Goal: Task Accomplishment & Management: Manage account settings

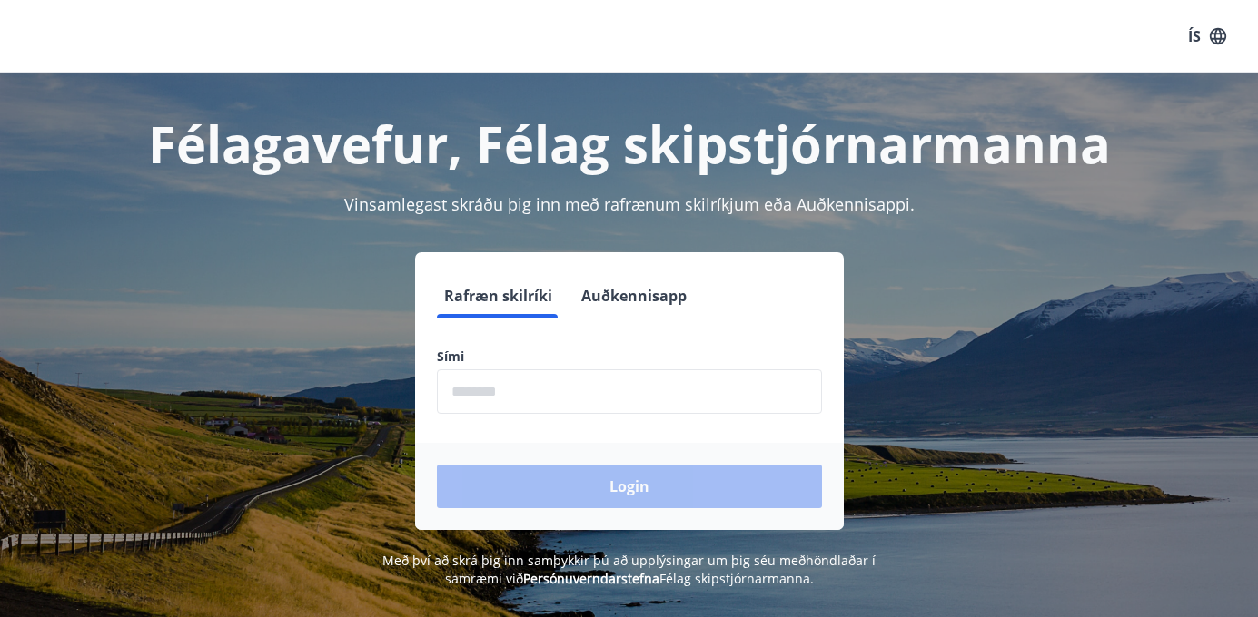
click at [544, 390] on input "phone" at bounding box center [629, 392] width 385 height 44
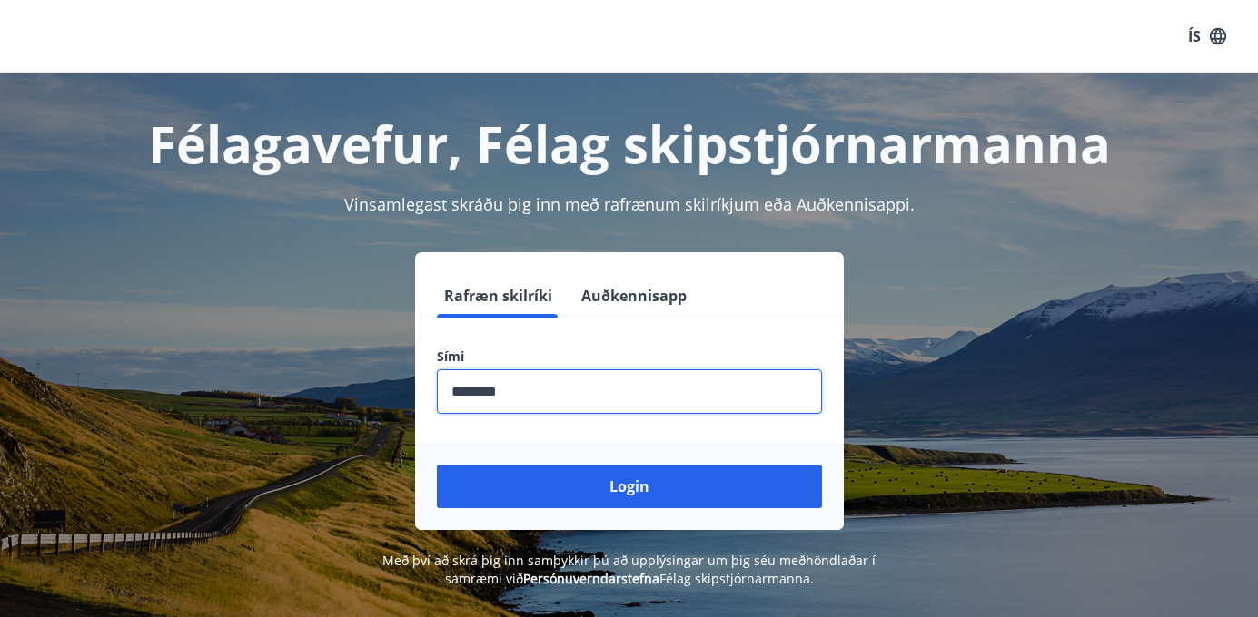
click at [630, 487] on button "Login" at bounding box center [629, 487] width 385 height 44
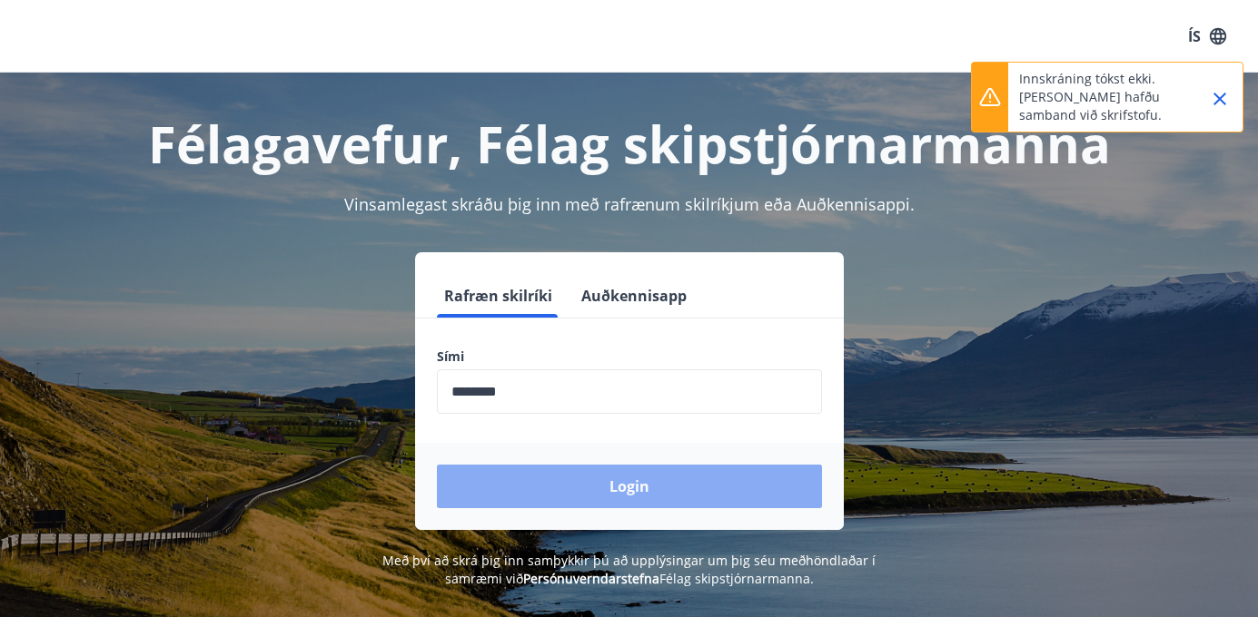
click at [636, 477] on button "Login" at bounding box center [629, 487] width 385 height 44
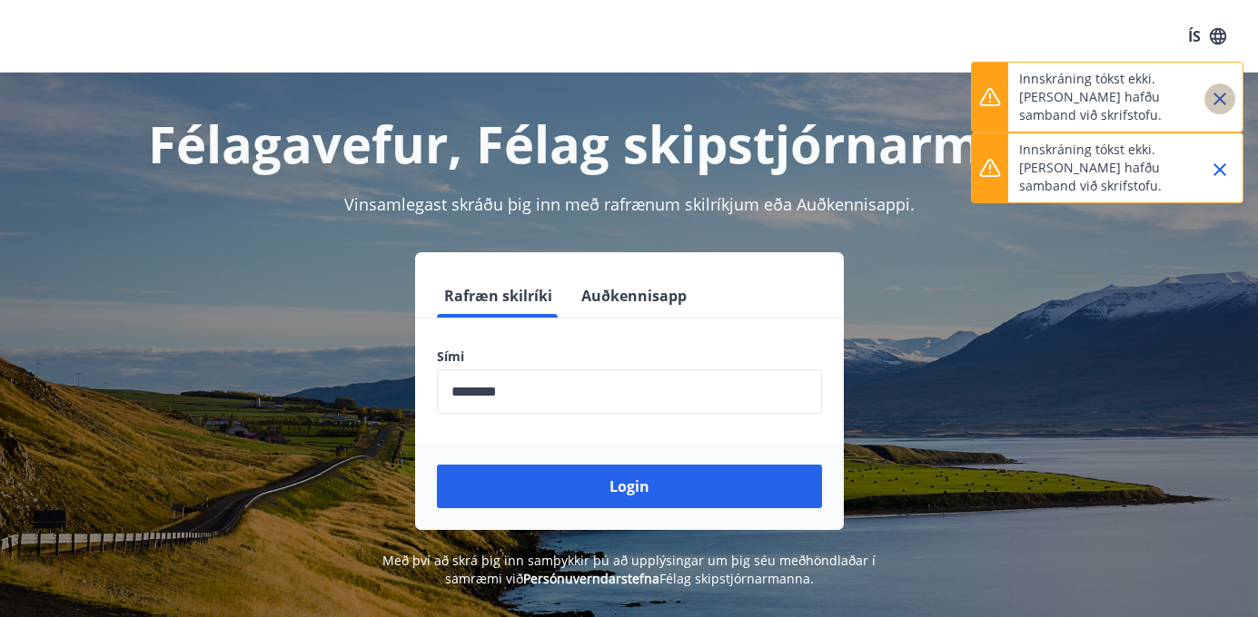
click at [1221, 90] on icon "Close" at bounding box center [1220, 99] width 22 height 22
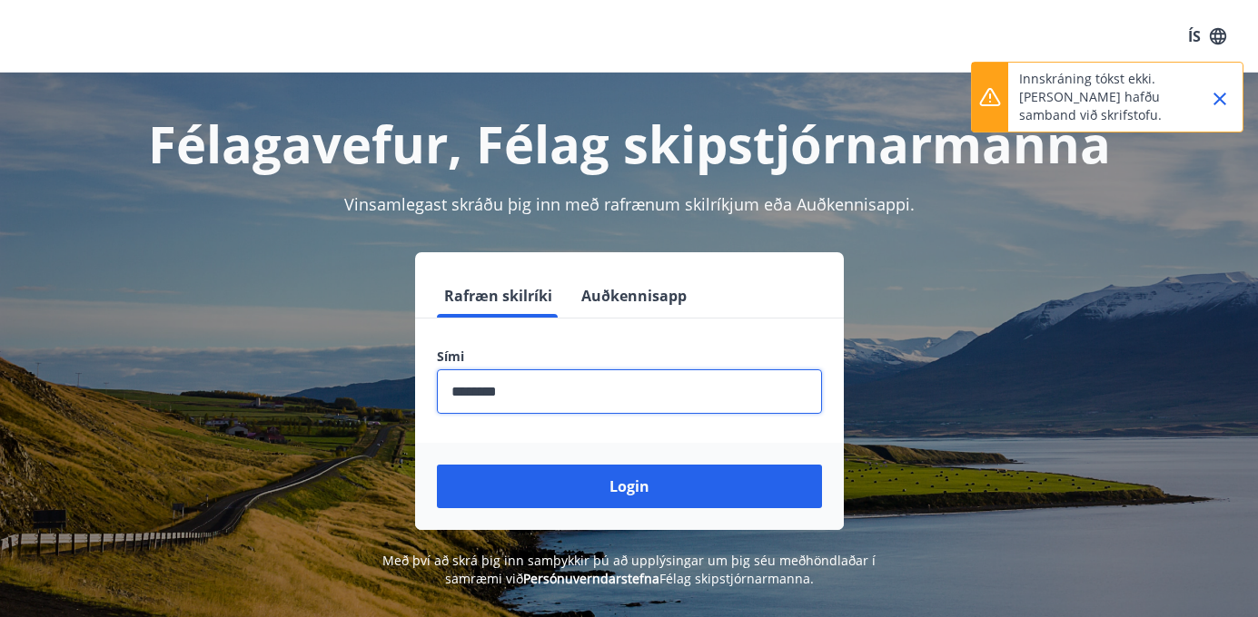
click at [572, 397] on input "phone" at bounding box center [629, 392] width 385 height 44
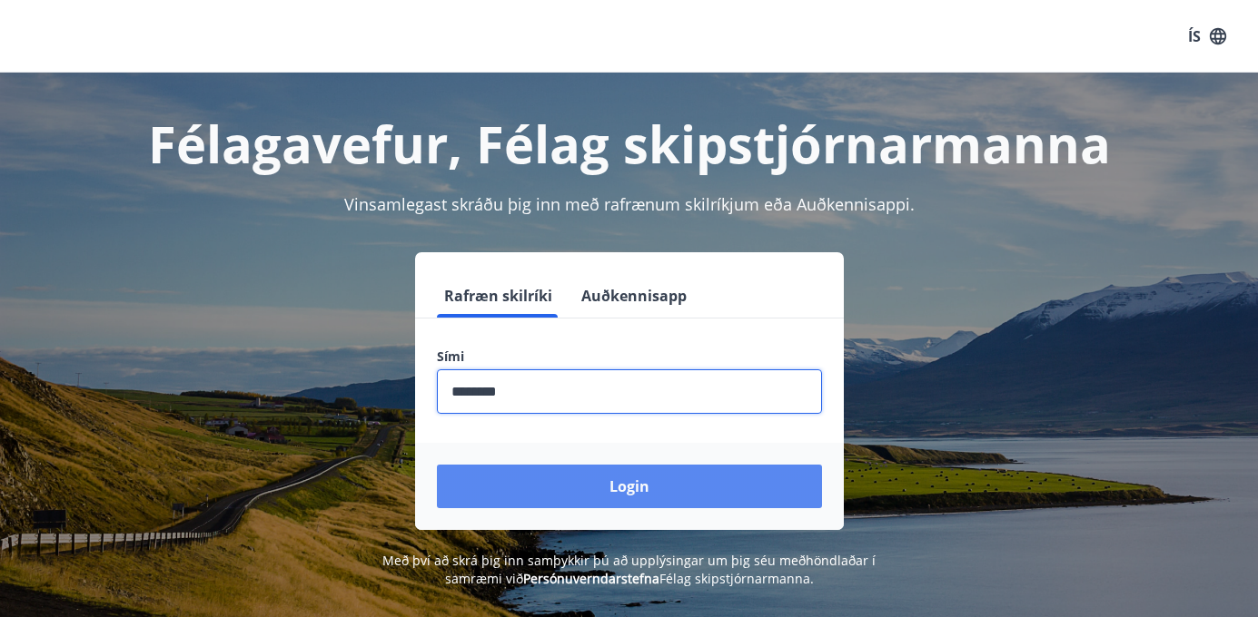
type input "********"
click at [639, 478] on button "Login" at bounding box center [629, 487] width 385 height 44
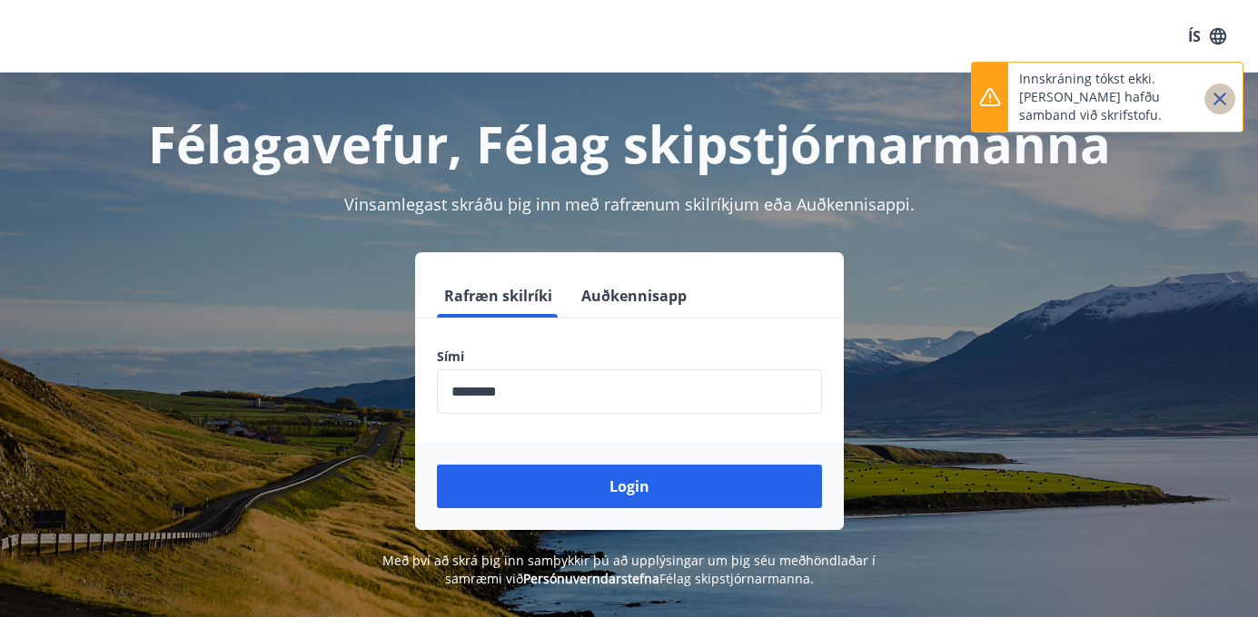
click at [1222, 100] on icon "Close" at bounding box center [1220, 99] width 22 height 22
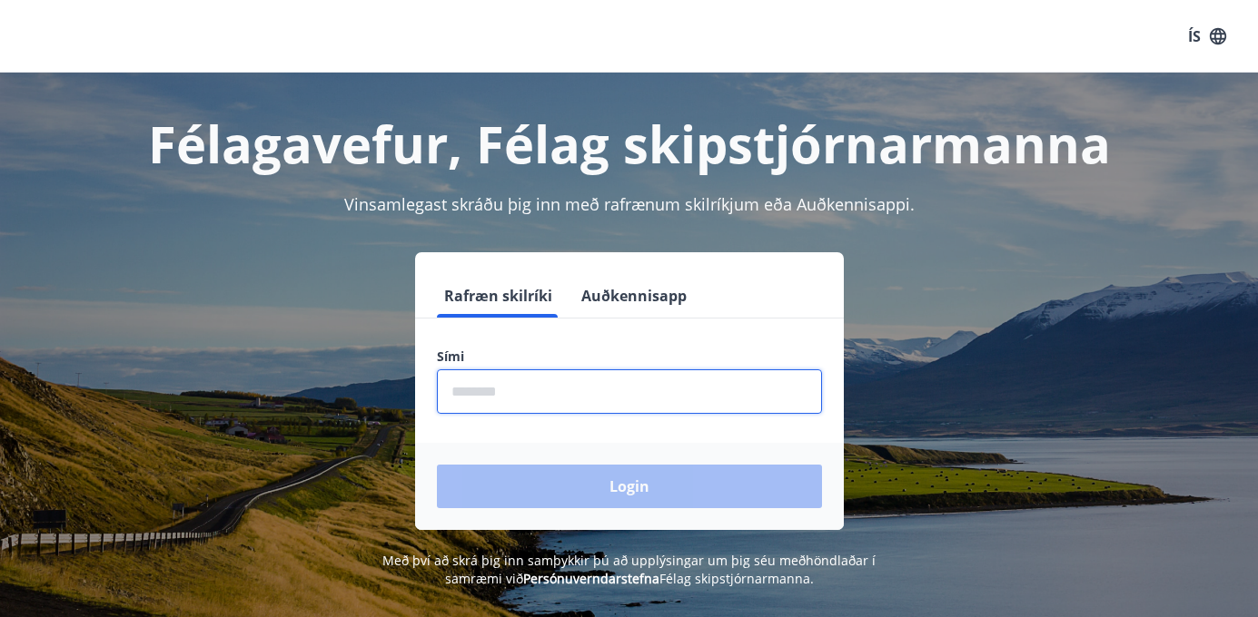
click at [565, 394] on input "phone" at bounding box center [629, 392] width 385 height 44
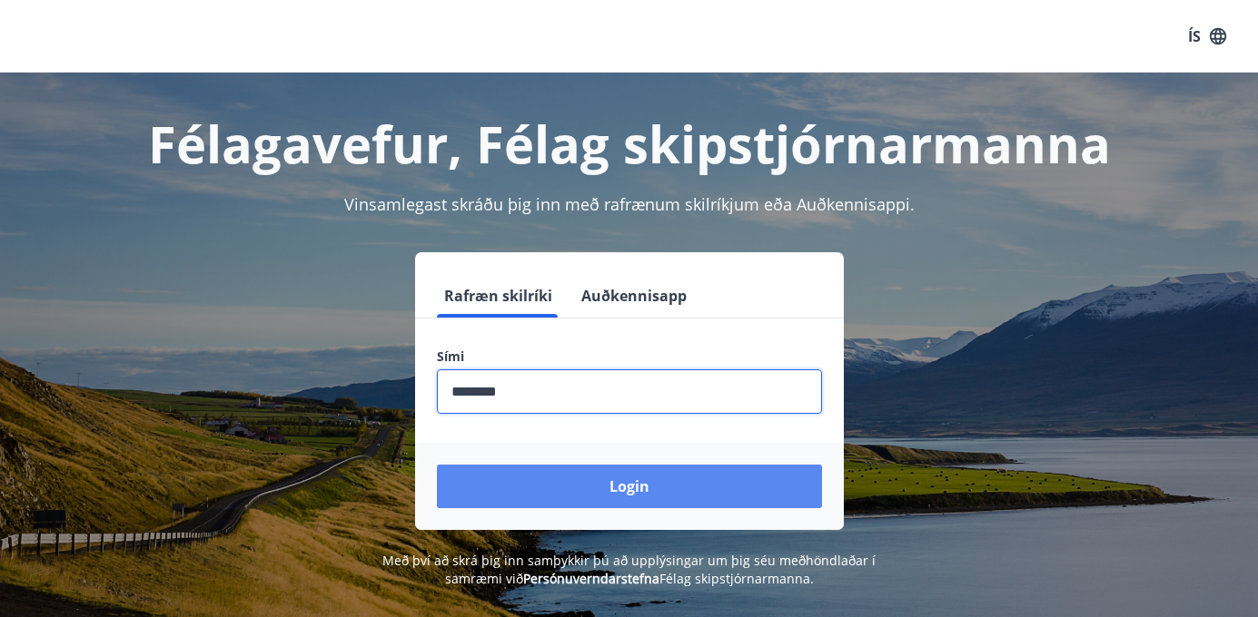
type input "********"
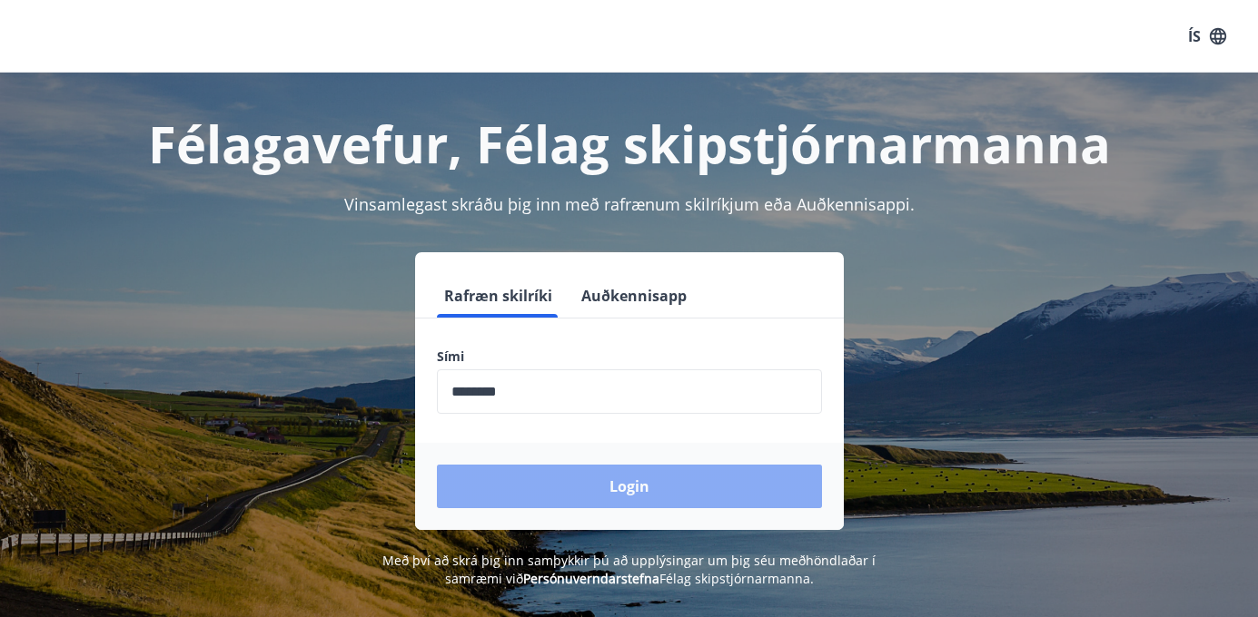
click at [616, 497] on button "Login" at bounding box center [629, 487] width 385 height 44
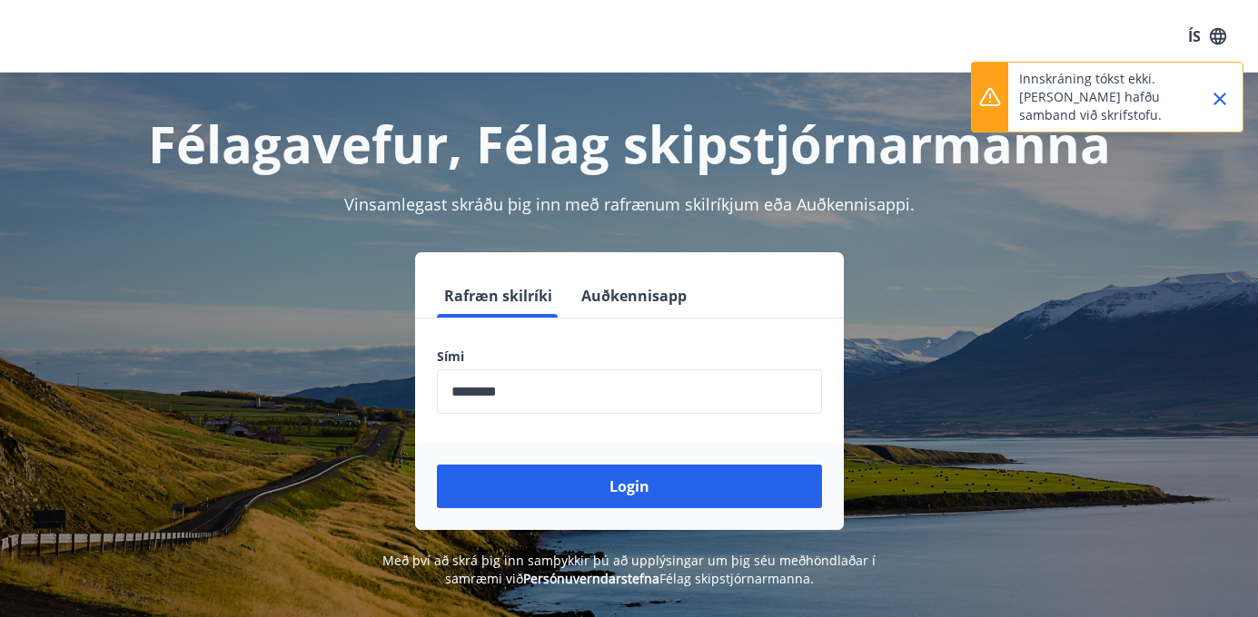
click at [1214, 102] on icon "Close" at bounding box center [1220, 99] width 22 height 22
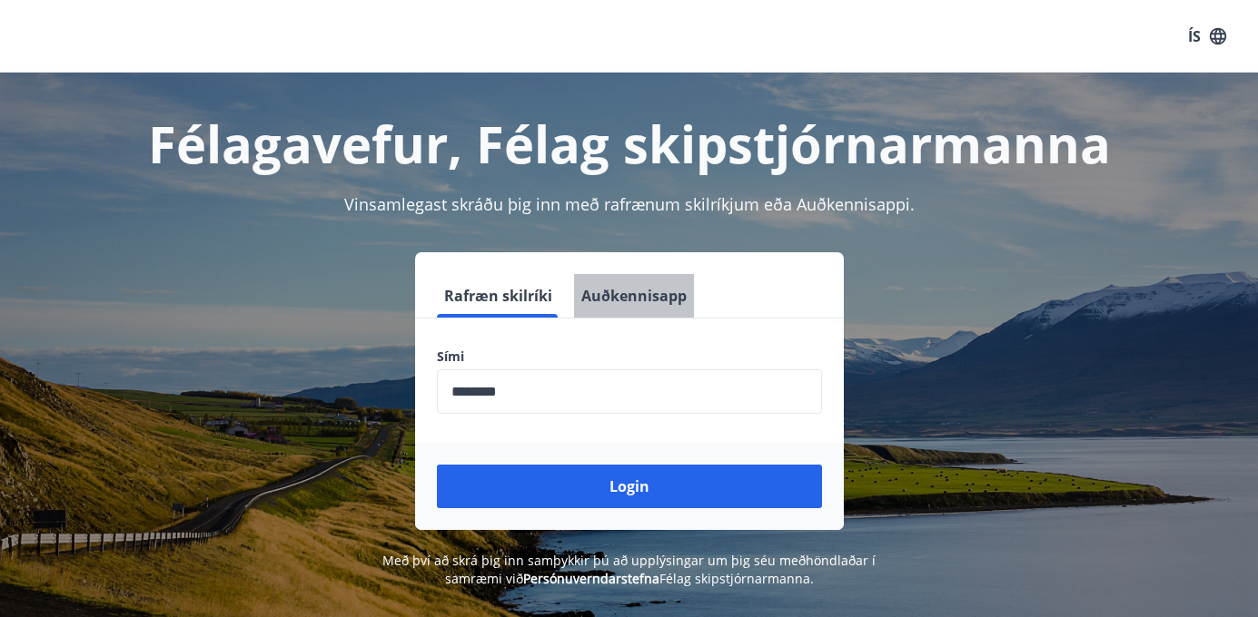
click at [646, 301] on button "Auðkennisapp" at bounding box center [634, 296] width 120 height 44
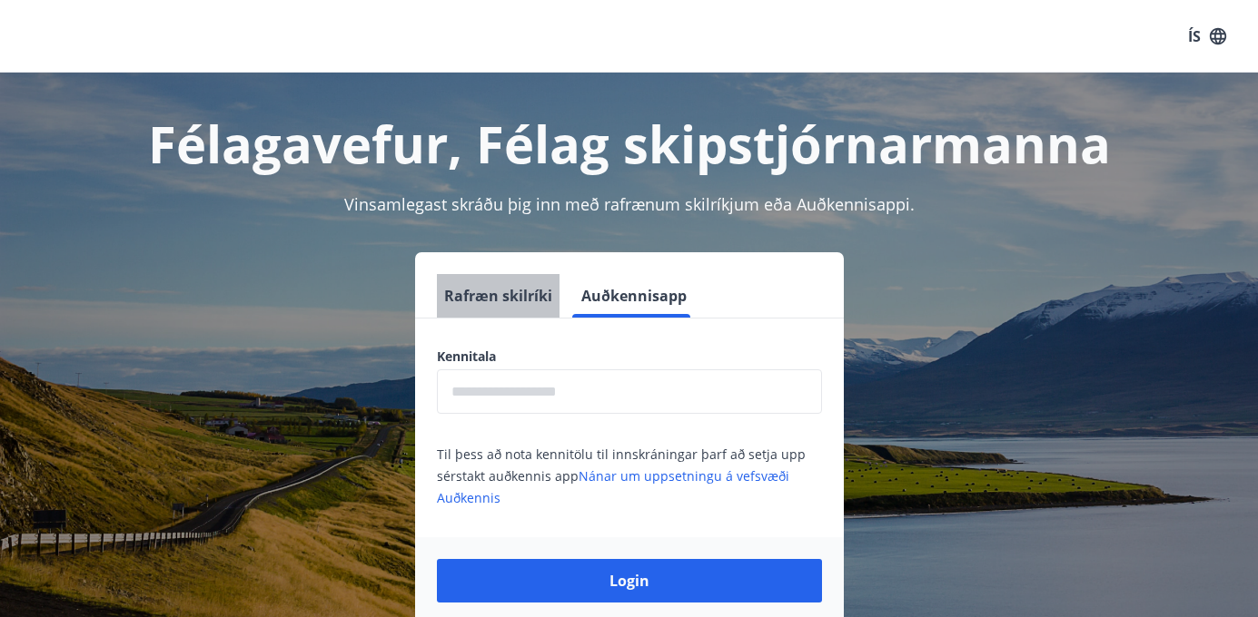
click at [508, 299] on button "Rafræn skilríki" at bounding box center [498, 296] width 123 height 44
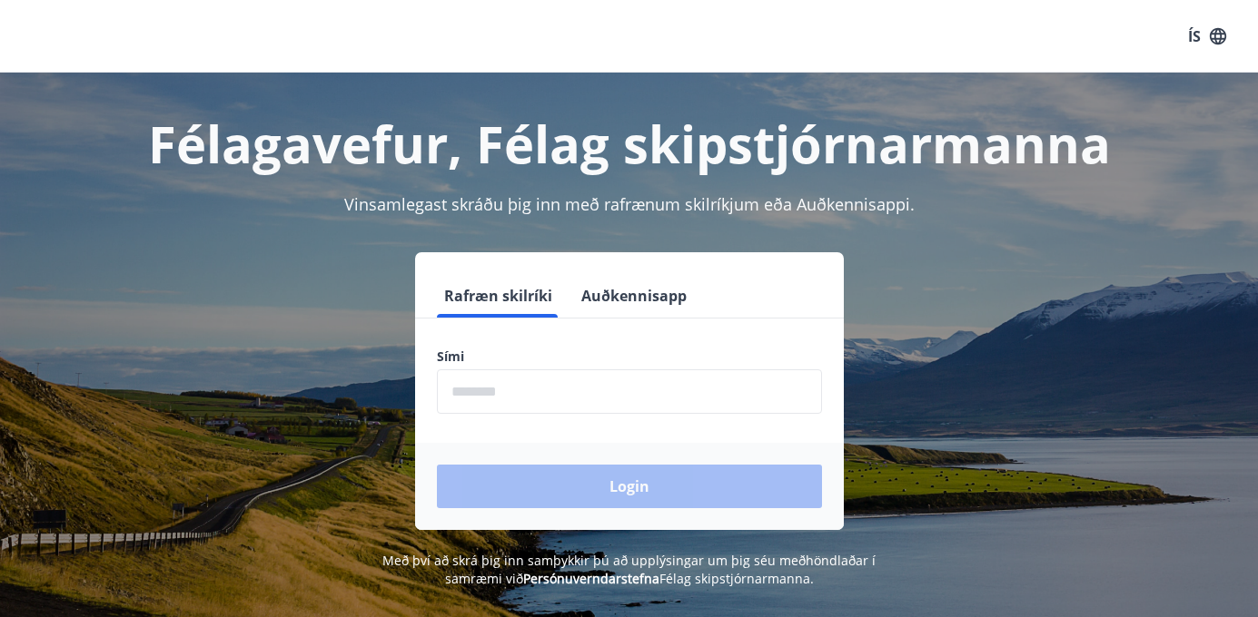
click at [517, 406] on input "phone" at bounding box center [629, 392] width 385 height 44
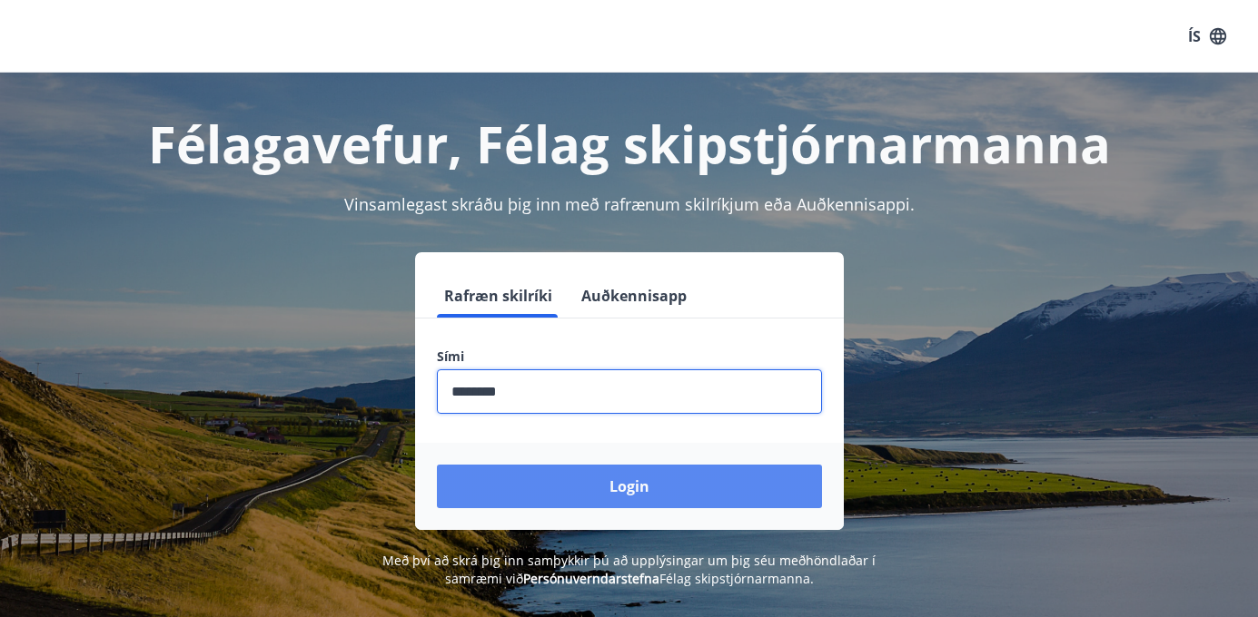
type input "********"
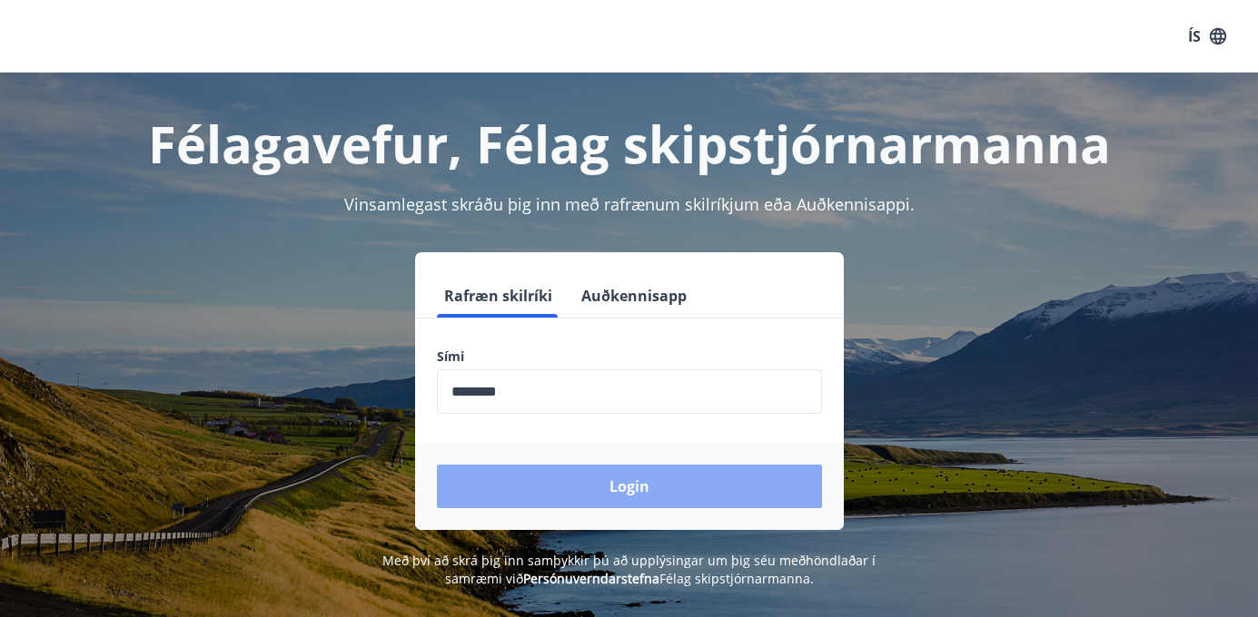
click at [623, 479] on button "Login" at bounding box center [629, 487] width 385 height 44
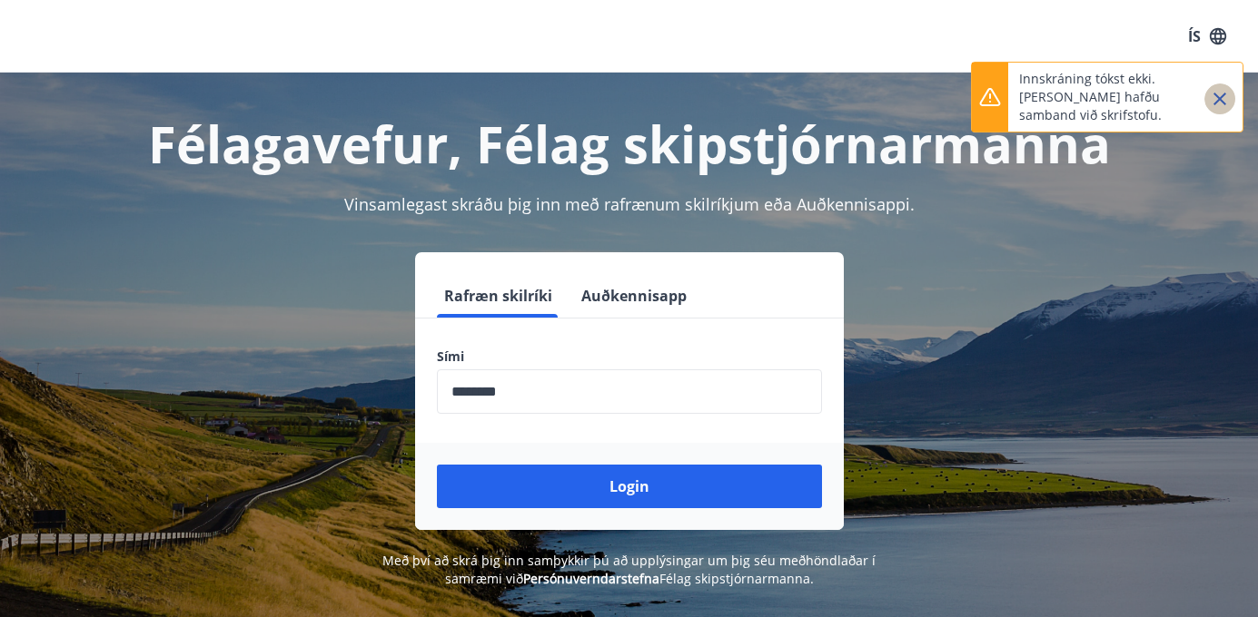
click at [1217, 100] on icon "Close" at bounding box center [1220, 99] width 22 height 22
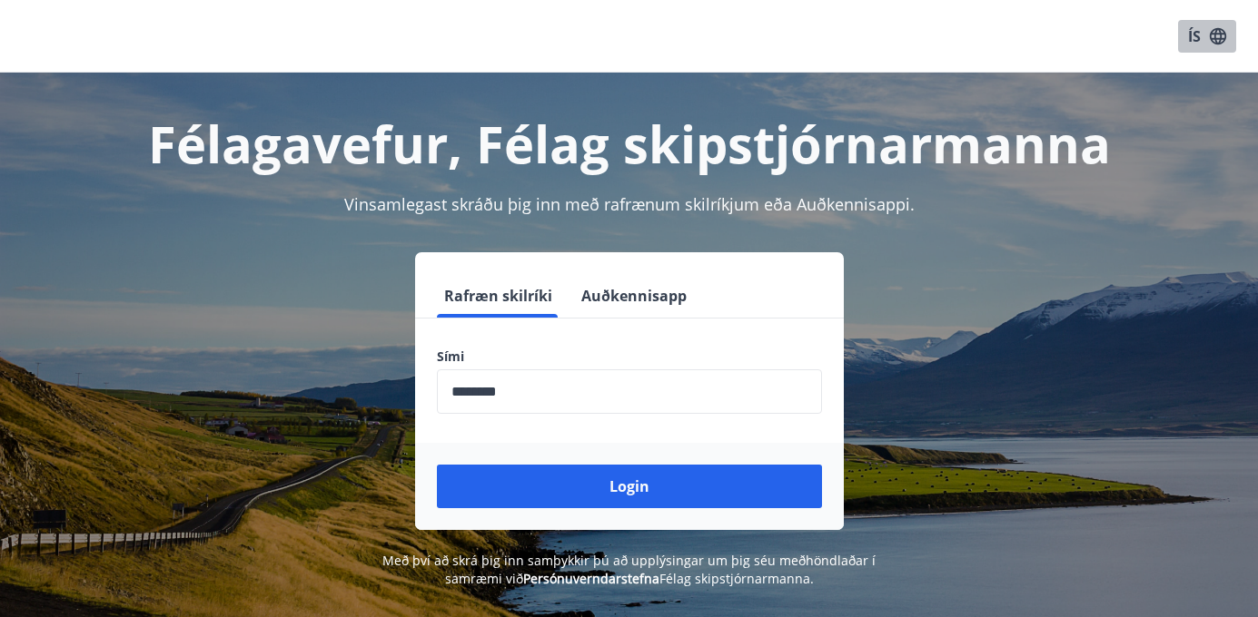
click at [1215, 35] on icon "button" at bounding box center [1217, 35] width 16 height 16
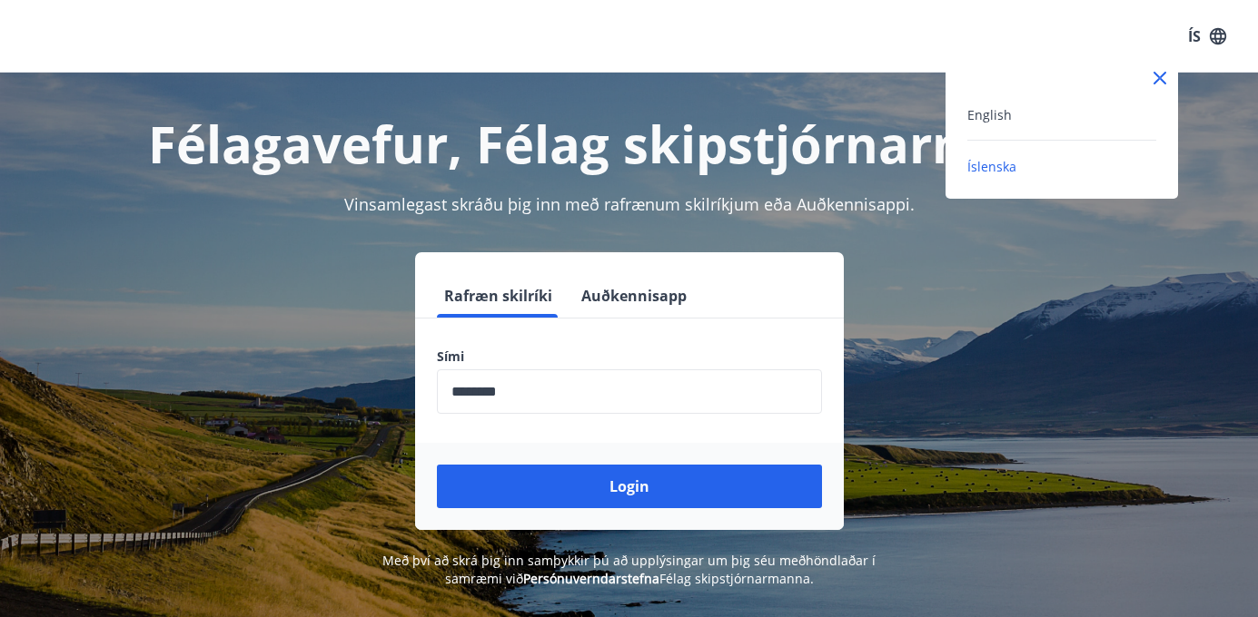
click at [993, 163] on span "Íslenska" at bounding box center [991, 166] width 49 height 17
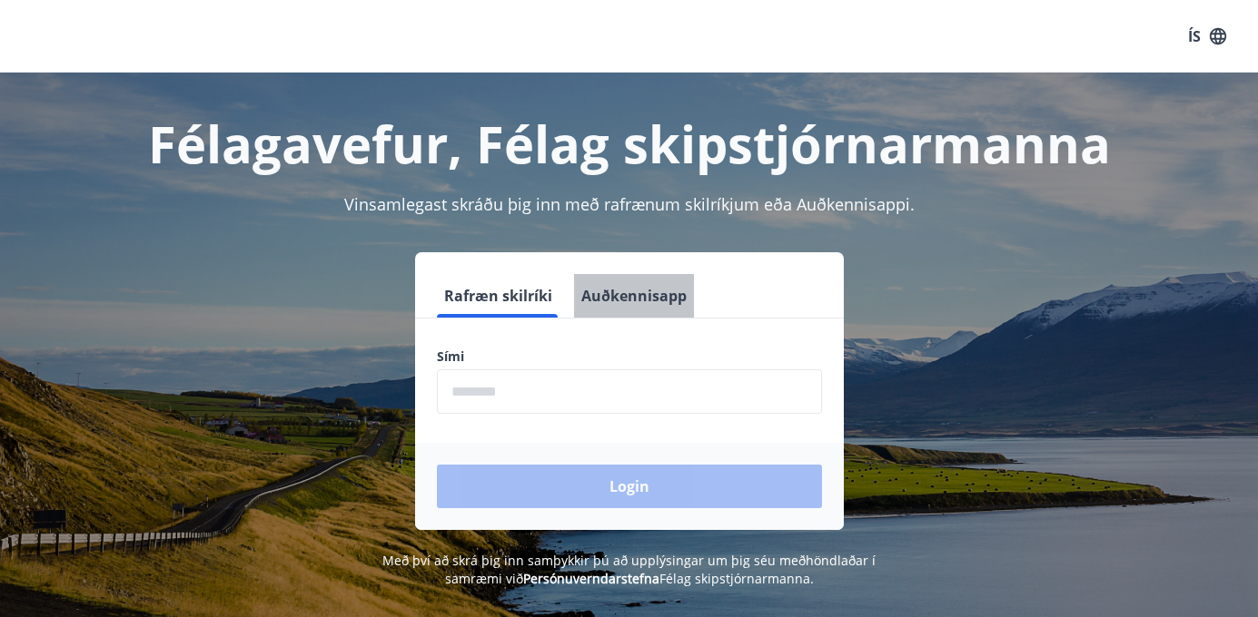
click at [647, 291] on button "Auðkennisapp" at bounding box center [634, 296] width 120 height 44
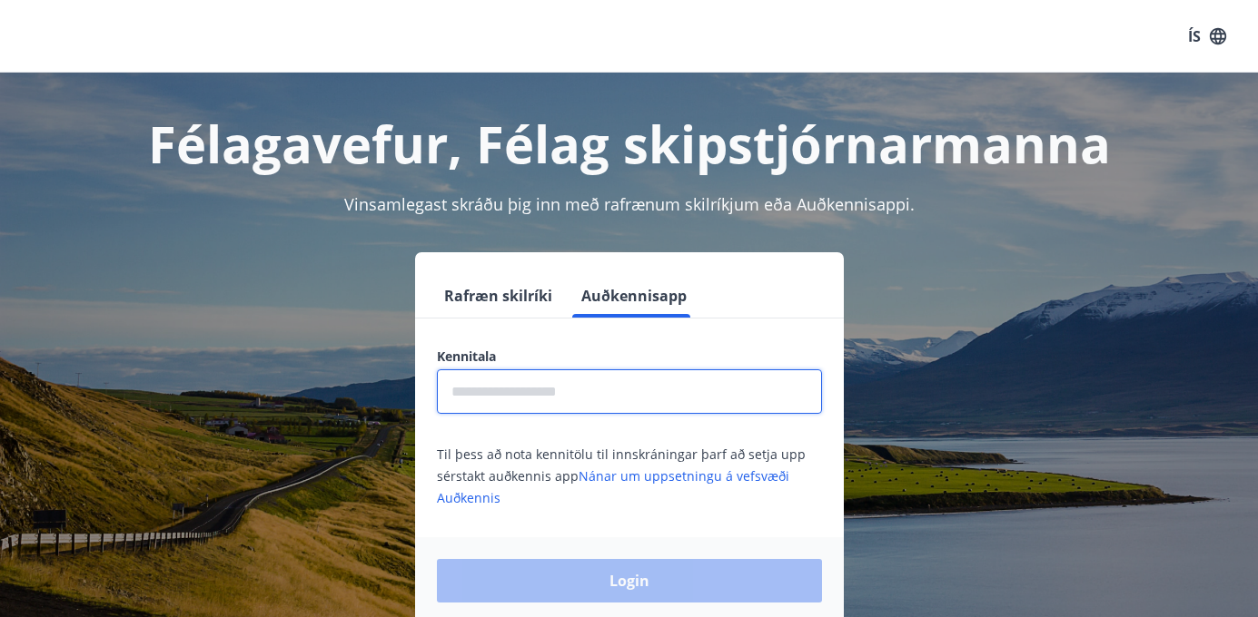
click at [569, 385] on input "text" at bounding box center [629, 392] width 385 height 44
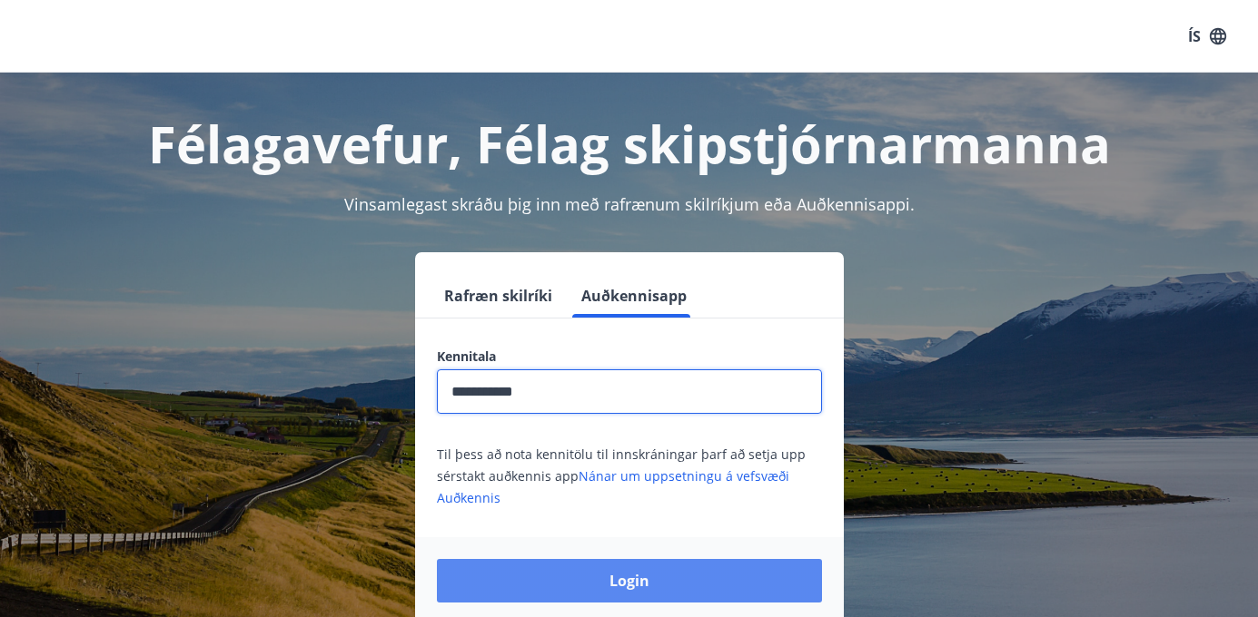
type input "**********"
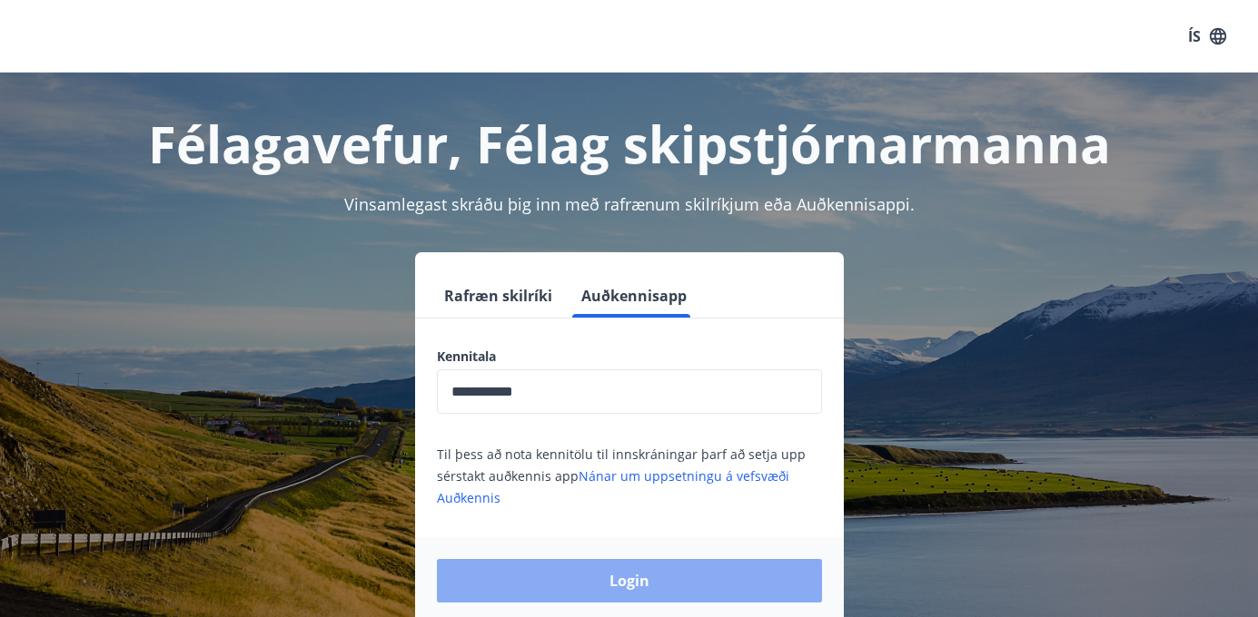
click at [610, 576] on button "Login" at bounding box center [629, 581] width 385 height 44
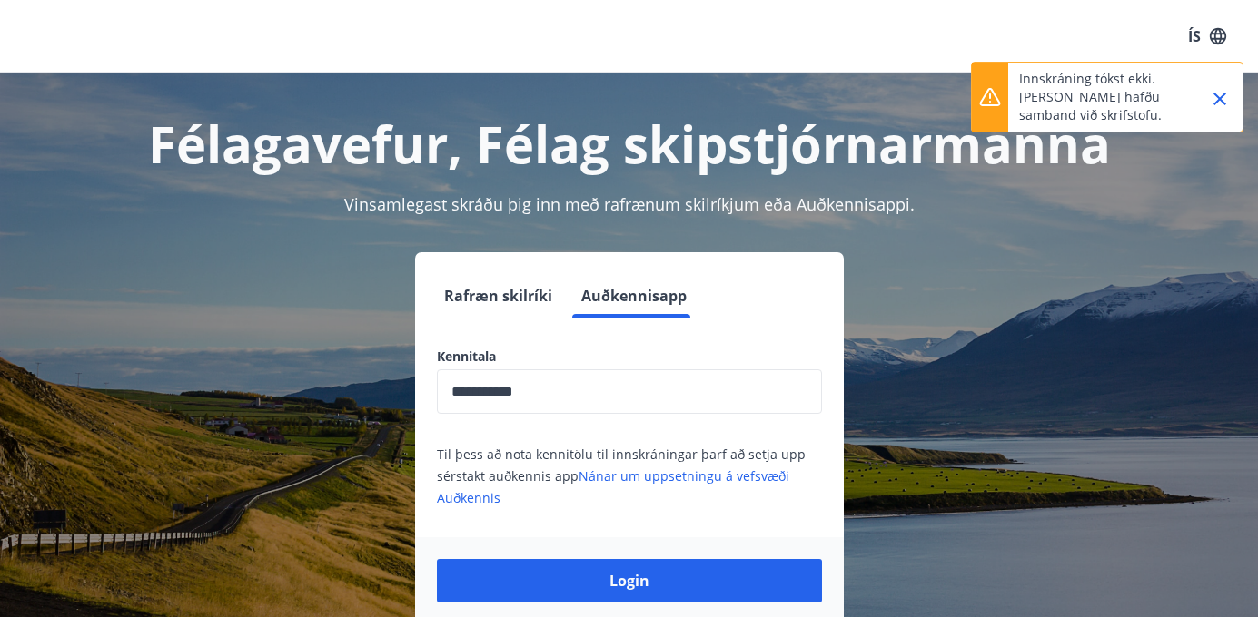
click at [507, 295] on button "Rafræn skilríki" at bounding box center [498, 296] width 123 height 44
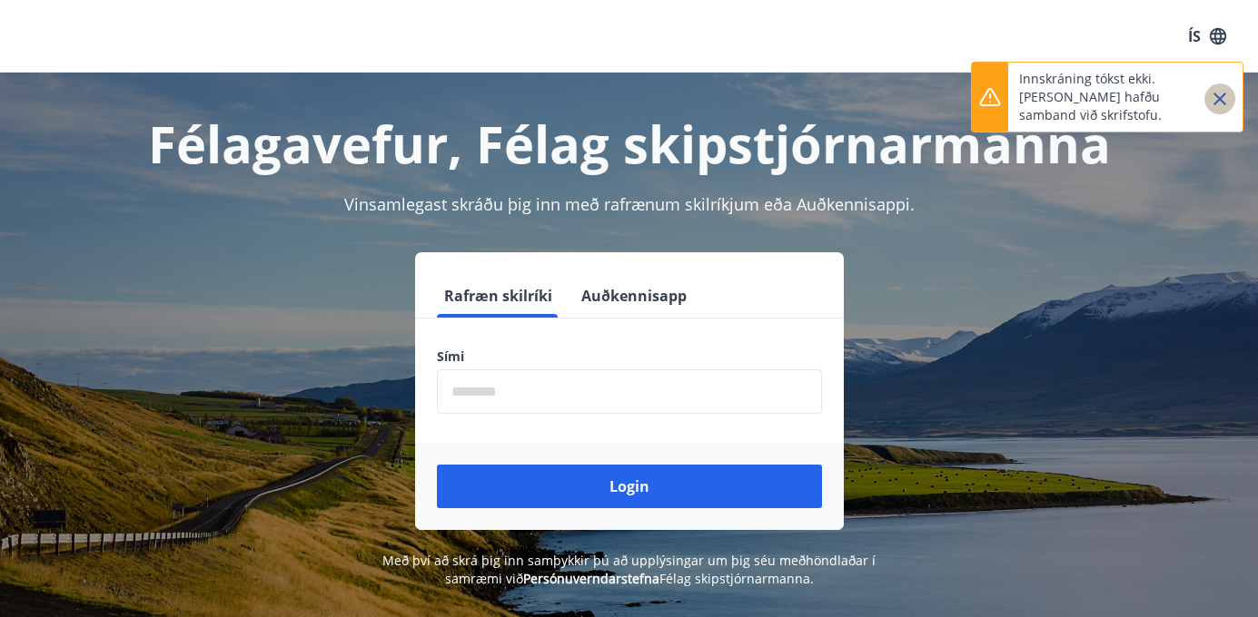
click at [1218, 97] on icon "Close" at bounding box center [1219, 99] width 13 height 13
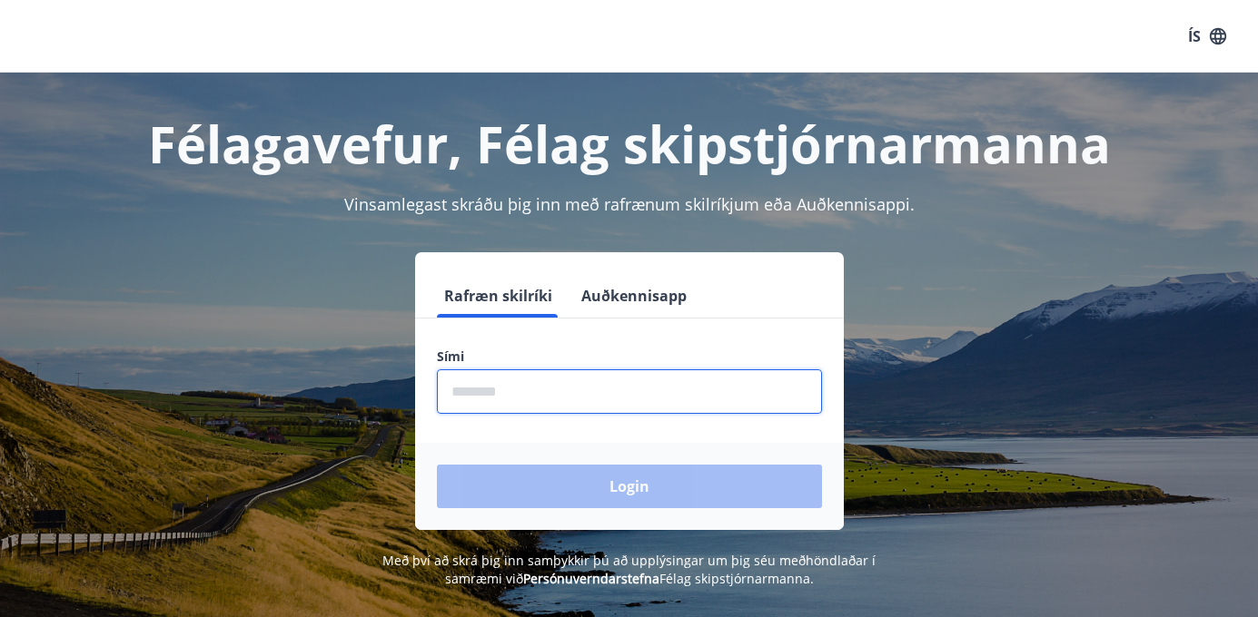
click at [474, 383] on input "phone" at bounding box center [629, 392] width 385 height 44
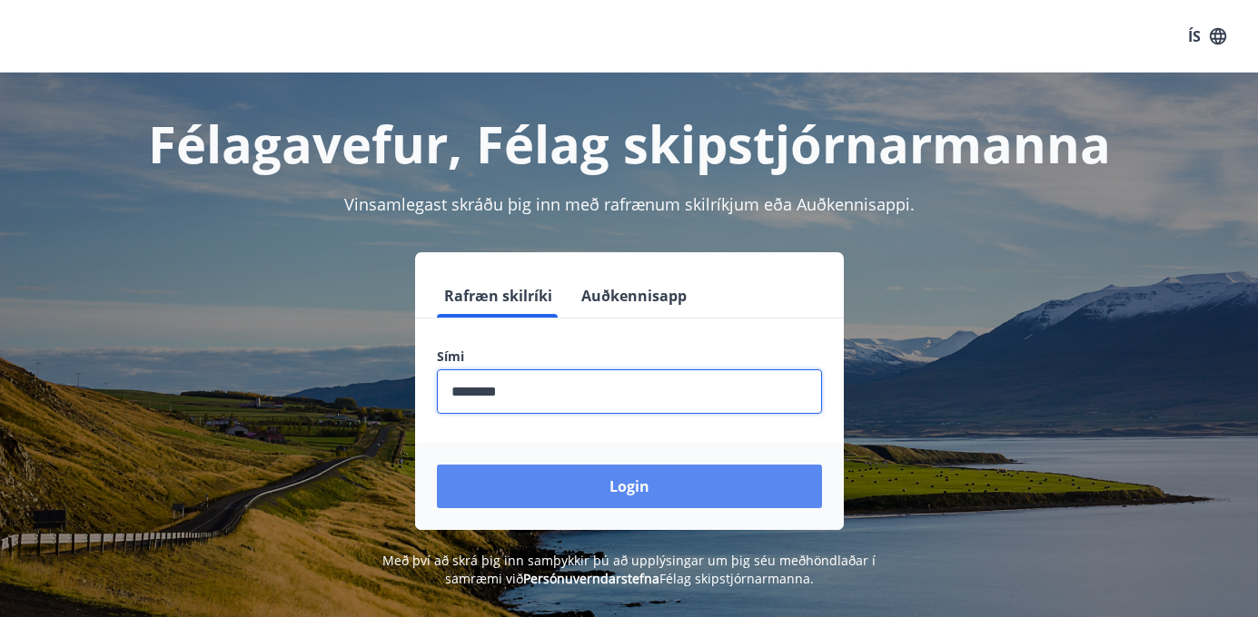
type input "********"
click at [651, 482] on button "Login" at bounding box center [629, 487] width 385 height 44
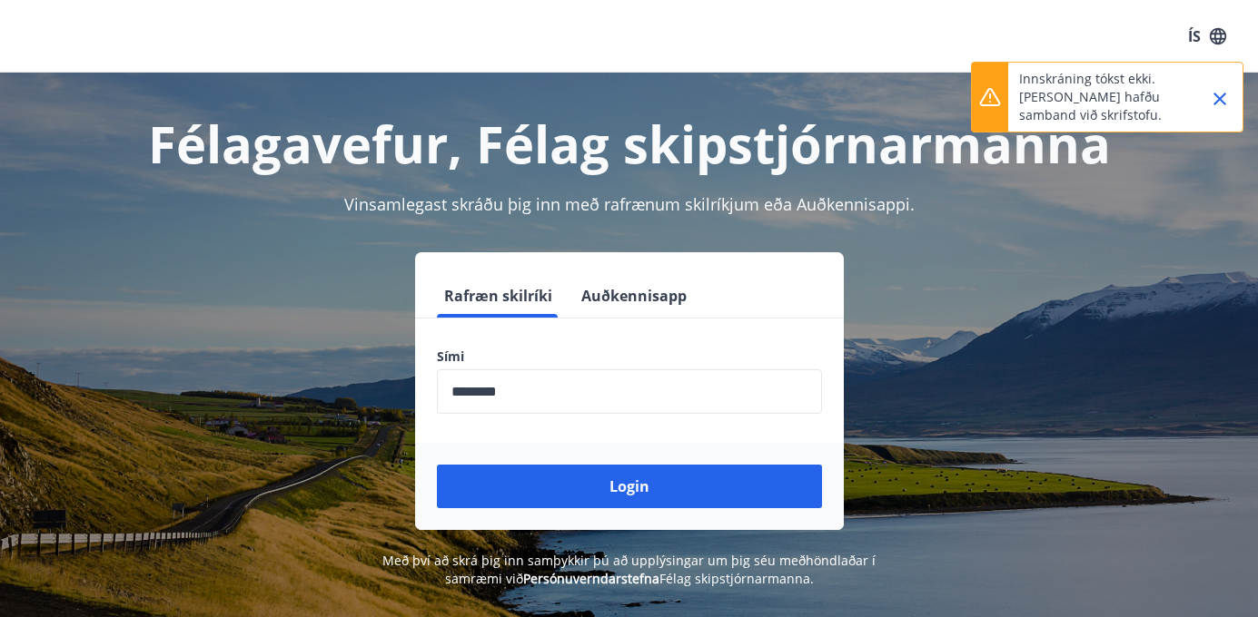
click at [1216, 101] on icon "Close" at bounding box center [1220, 99] width 22 height 22
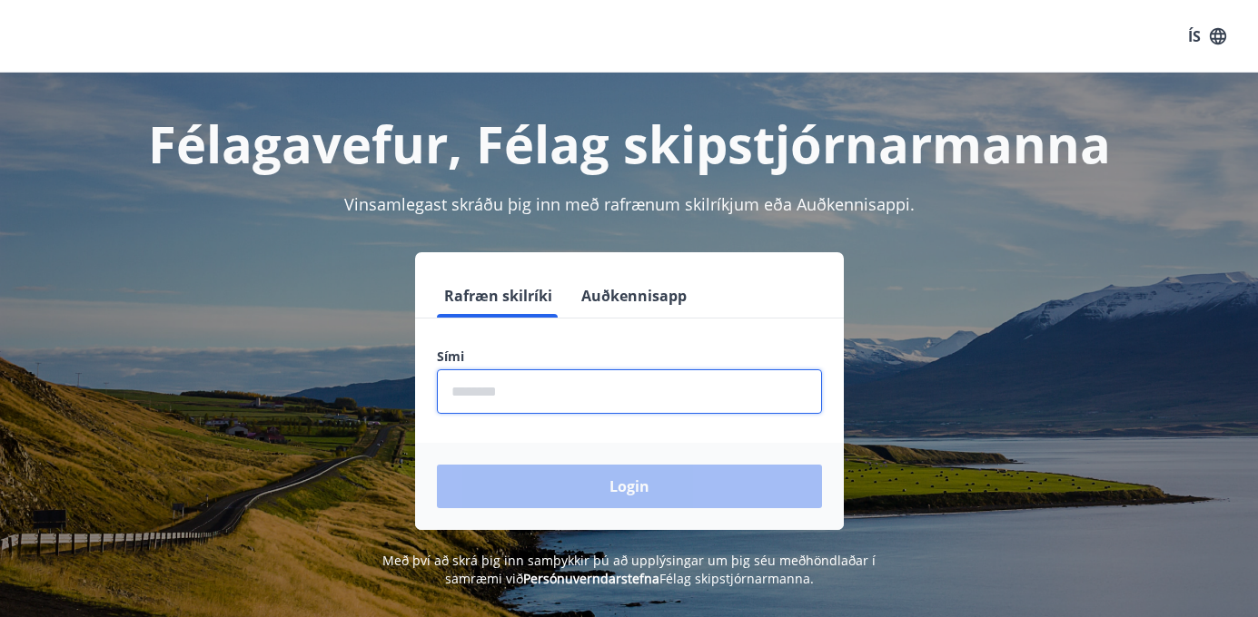
click at [465, 396] on input "phone" at bounding box center [629, 392] width 385 height 44
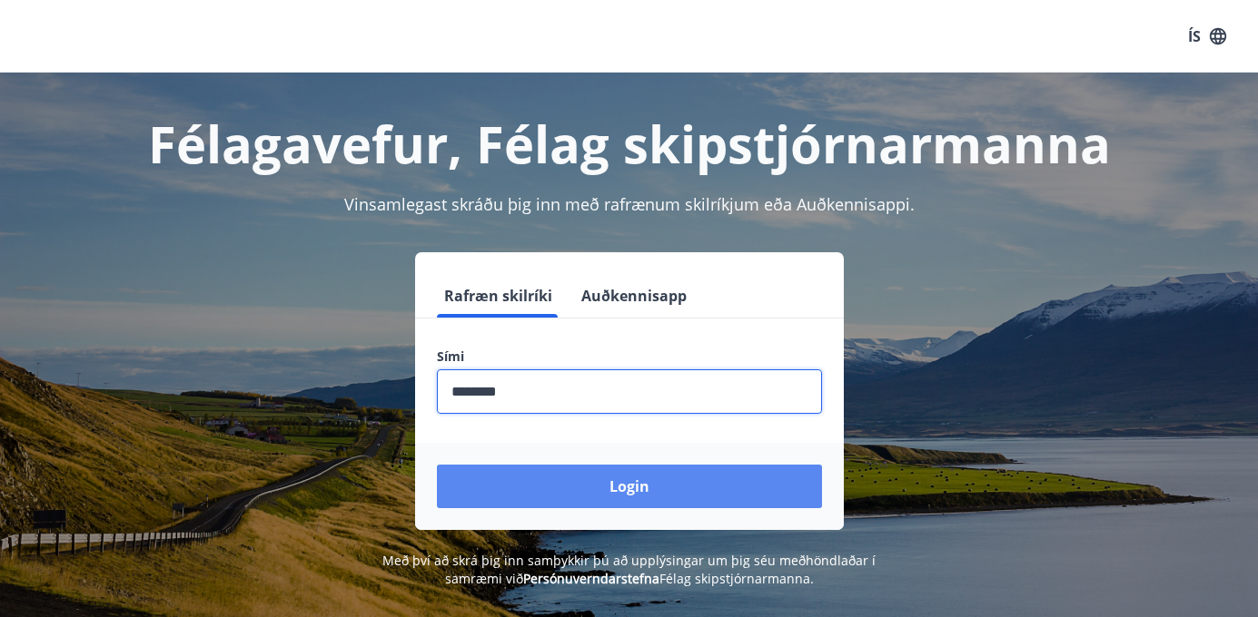
type input "********"
click at [623, 495] on button "Login" at bounding box center [629, 487] width 385 height 44
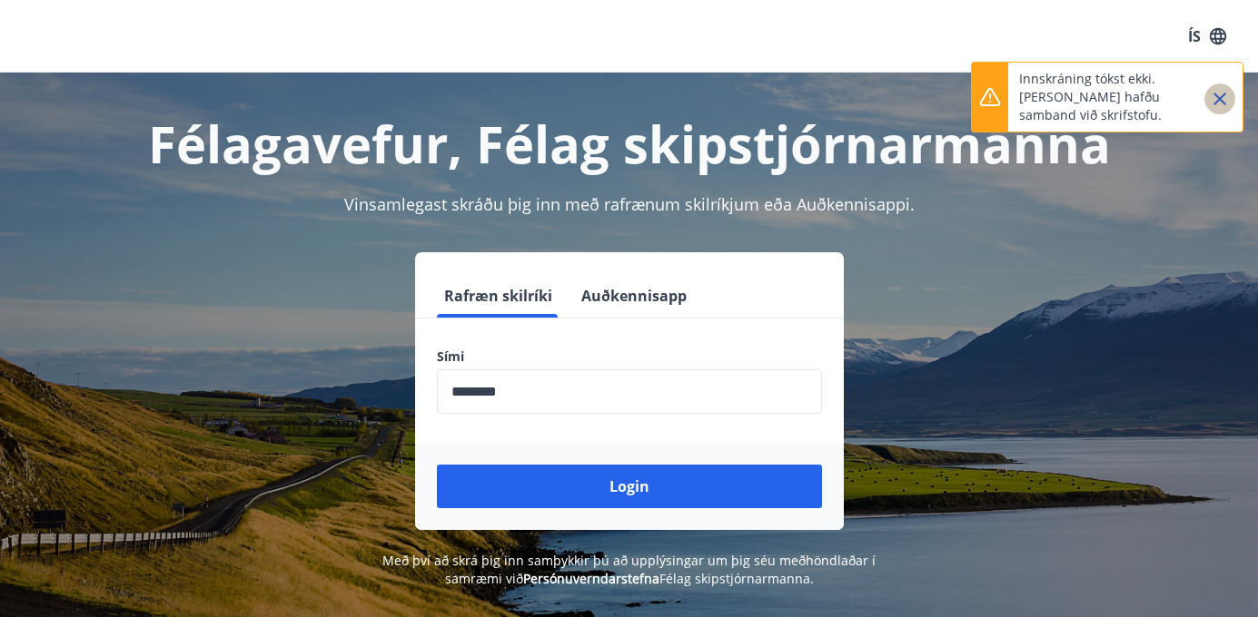
click at [1219, 100] on icon "Close" at bounding box center [1219, 99] width 13 height 13
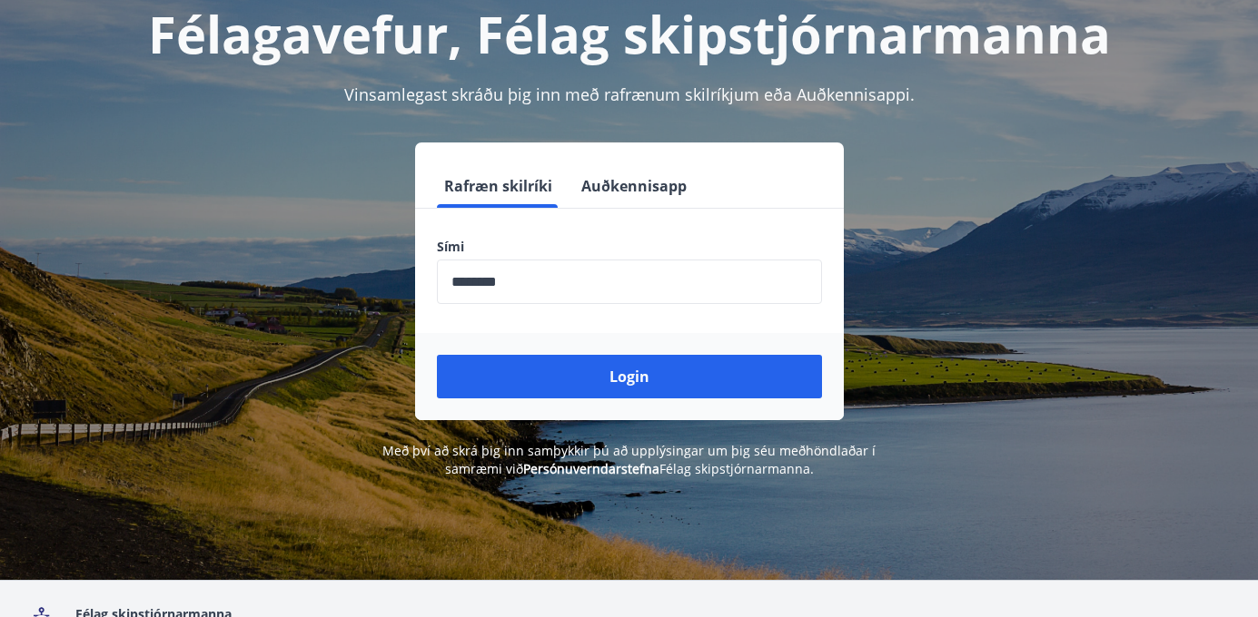
scroll to position [112, 0]
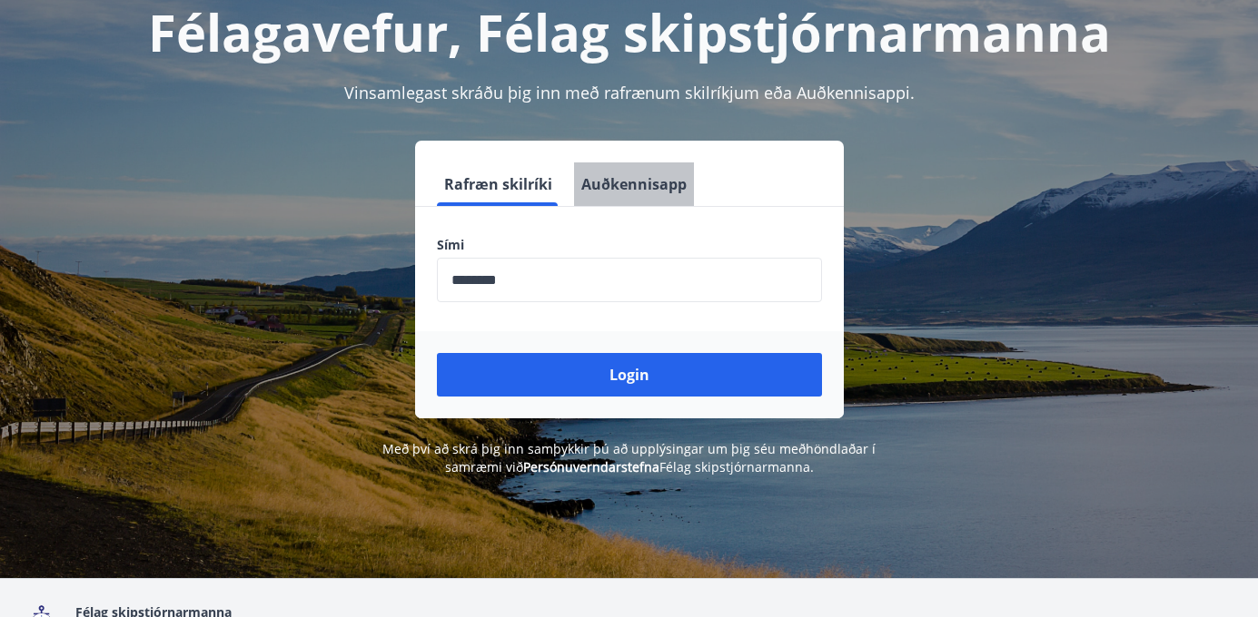
click at [632, 187] on button "Auðkennisapp" at bounding box center [634, 185] width 120 height 44
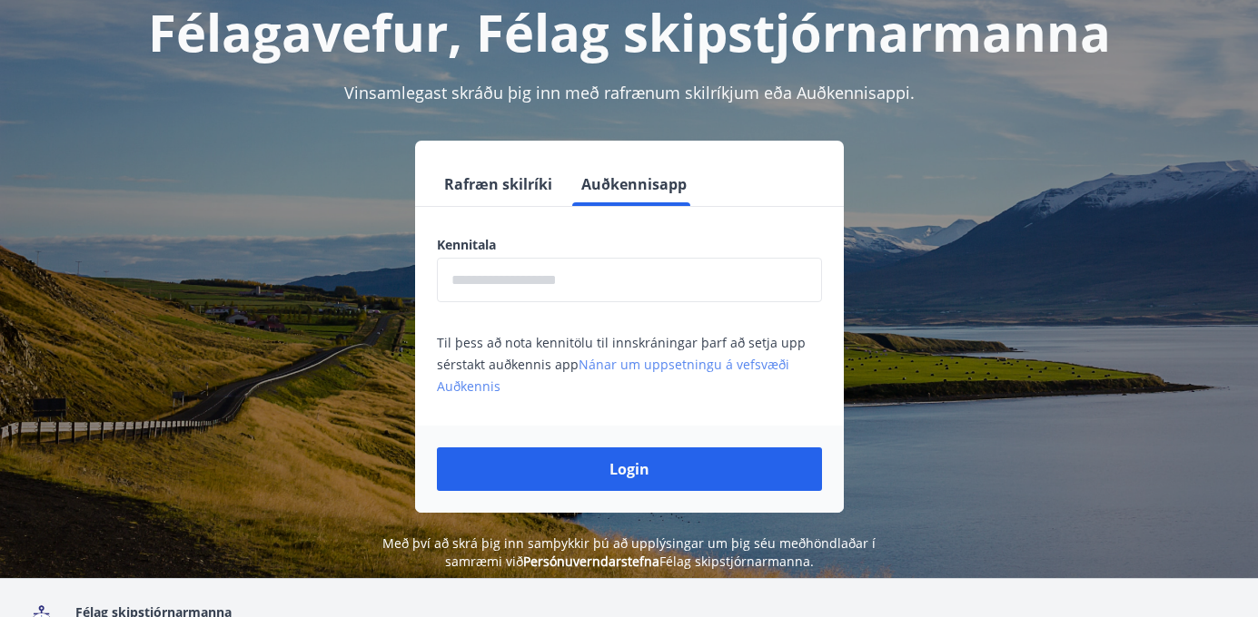
click at [646, 360] on link "Nánar um uppsetningu á vefsvæði Auðkennis" at bounding box center [613, 375] width 352 height 39
